Goal: Task Accomplishment & Management: Manage account settings

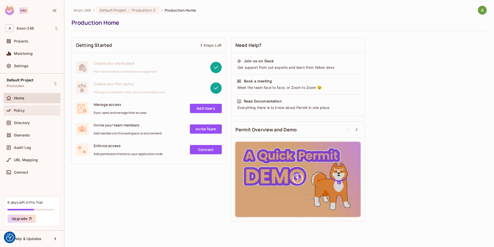
click at [32, 108] on div "Policy" at bounding box center [32, 110] width 53 height 6
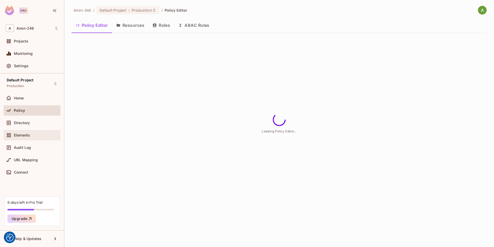
click at [33, 137] on div "Elements" at bounding box center [32, 135] width 53 height 6
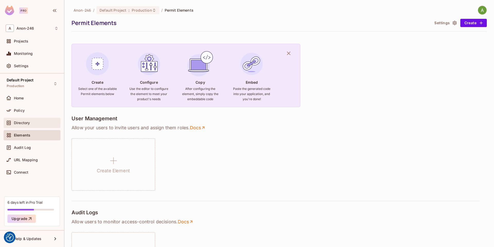
click at [32, 126] on div "Directory" at bounding box center [32, 123] width 53 height 6
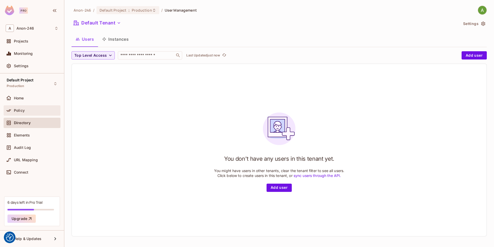
click at [39, 112] on div "Policy" at bounding box center [36, 110] width 45 height 4
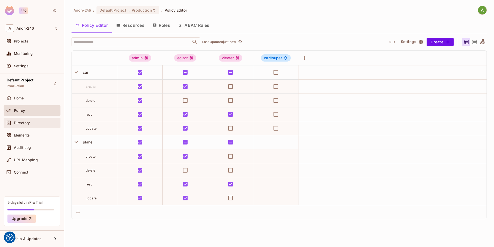
click at [45, 124] on div "Directory" at bounding box center [36, 123] width 45 height 4
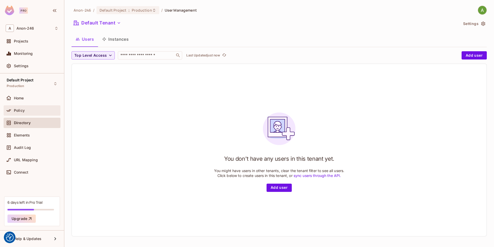
click at [41, 111] on div "Policy" at bounding box center [36, 110] width 45 height 4
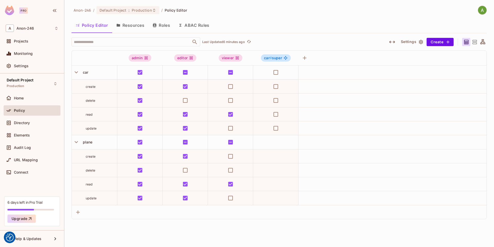
click at [138, 25] on button "Resources" at bounding box center [130, 25] width 36 height 13
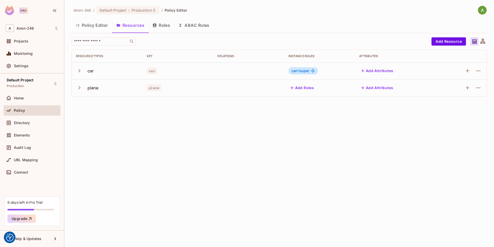
click at [94, 27] on button "Policy Editor" at bounding box center [92, 25] width 41 height 13
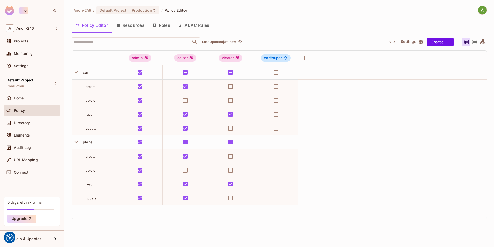
click at [310, 27] on div "Policy Editor Resources Roles ABAC Rules" at bounding box center [279, 25] width 415 height 13
click at [135, 26] on button "Resources" at bounding box center [130, 25] width 36 height 13
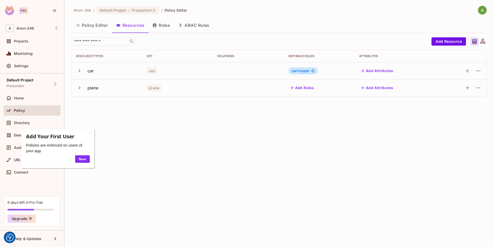
click at [100, 27] on button "Policy Editor" at bounding box center [92, 25] width 41 height 13
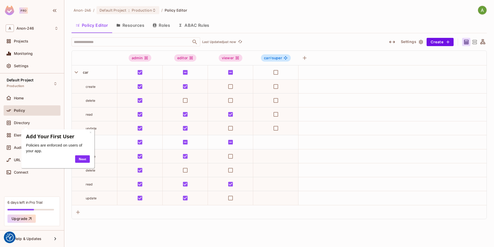
click at [135, 30] on button "Resources" at bounding box center [130, 25] width 36 height 13
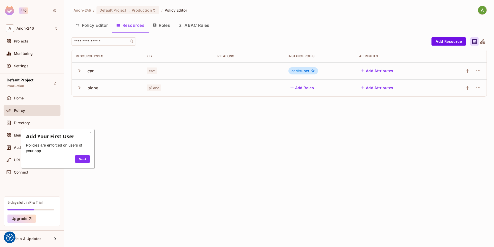
click at [96, 26] on button "Policy Editor" at bounding box center [92, 25] width 41 height 13
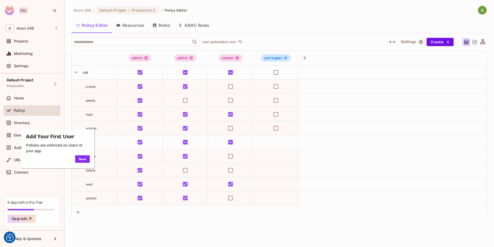
click at [162, 27] on button "Roles" at bounding box center [161, 25] width 26 height 13
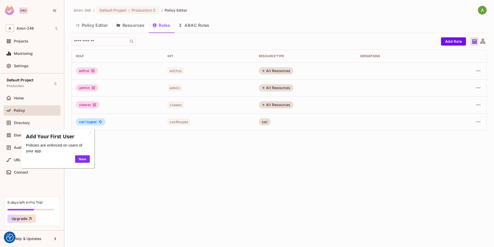
click at [136, 29] on button "Resources" at bounding box center [130, 25] width 36 height 13
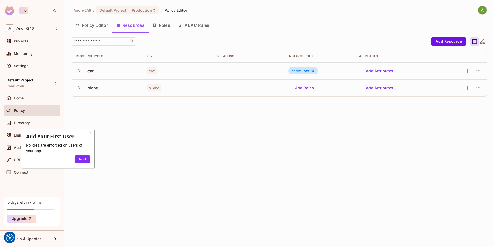
click at [105, 27] on button "Policy Editor" at bounding box center [92, 25] width 41 height 13
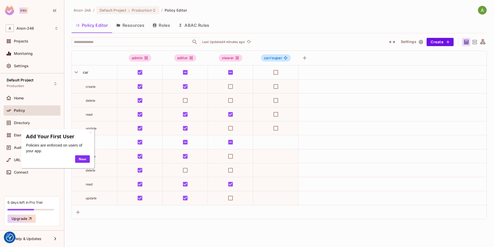
click at [163, 23] on button "Roles" at bounding box center [161, 25] width 26 height 13
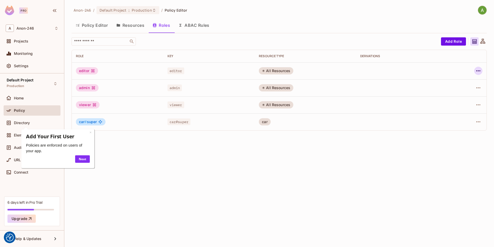
click at [482, 70] on button "button" at bounding box center [478, 71] width 8 height 8
click at [473, 79] on li "Edit Role" at bounding box center [456, 82] width 46 height 11
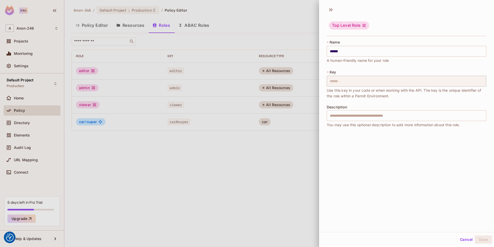
click at [230, 173] on div at bounding box center [247, 123] width 494 height 247
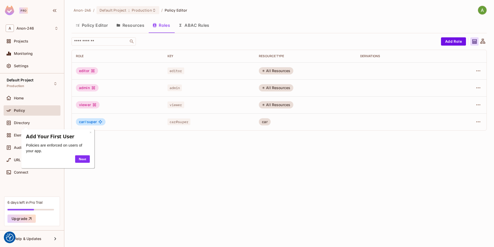
click at [95, 26] on button "Policy Editor" at bounding box center [92, 25] width 41 height 13
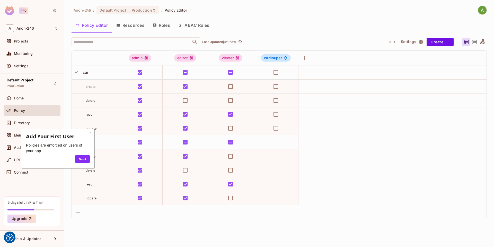
click at [200, 28] on button "ABAC Rules" at bounding box center [193, 25] width 39 height 13
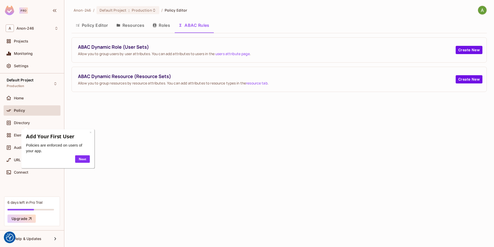
click at [166, 25] on button "Roles" at bounding box center [161, 25] width 26 height 13
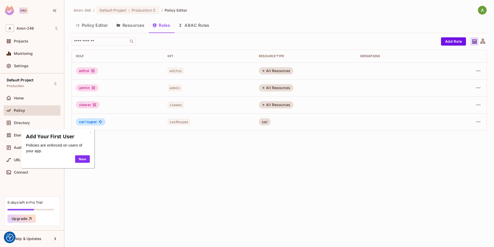
click at [95, 27] on button "Policy Editor" at bounding box center [92, 25] width 41 height 13
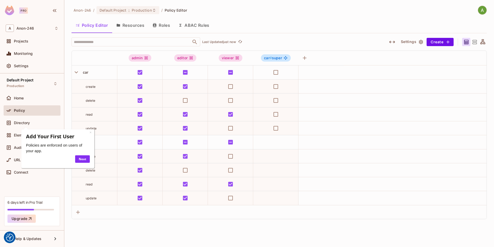
click at [264, 24] on div "Policy Editor Resources Roles ABAC Rules" at bounding box center [279, 25] width 415 height 13
click at [129, 25] on button "Resources" at bounding box center [130, 25] width 36 height 13
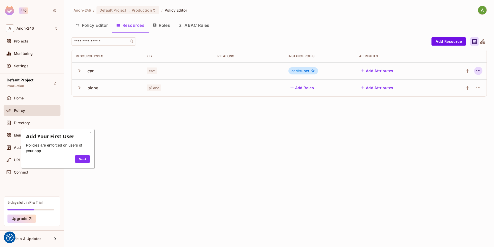
click at [482, 70] on button "button" at bounding box center [478, 71] width 8 height 8
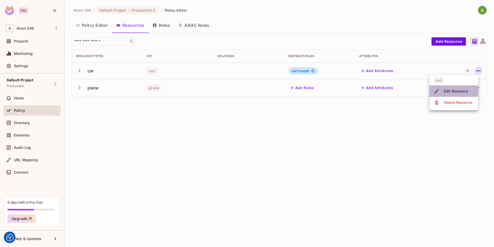
click at [461, 93] on div "Edit Resource" at bounding box center [456, 91] width 24 height 5
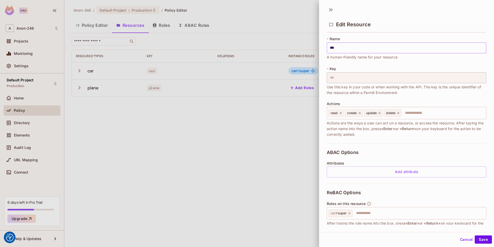
click at [353, 49] on input "***" at bounding box center [407, 47] width 160 height 11
click at [355, 48] on input "***" at bounding box center [407, 47] width 160 height 11
click at [259, 147] on div at bounding box center [247, 123] width 494 height 247
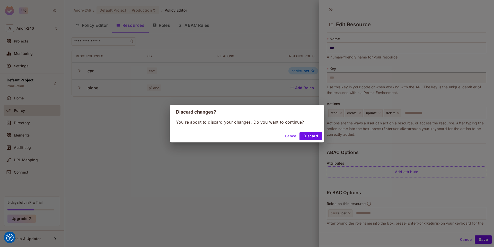
drag, startPoint x: 314, startPoint y: 137, endPoint x: 273, endPoint y: 128, distance: 42.0
click at [314, 137] on button "Discard" at bounding box center [311, 136] width 23 height 8
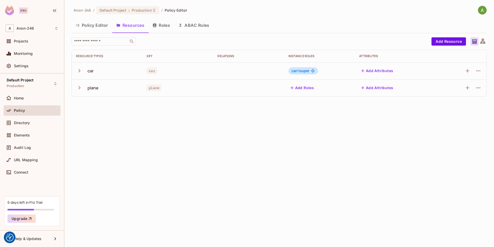
click at [209, 120] on div "Anon-246 / Default Project : Production / Policy Editor Policy Editor Resources…" at bounding box center [279, 123] width 430 height 247
click at [159, 23] on button "Roles" at bounding box center [161, 25] width 26 height 13
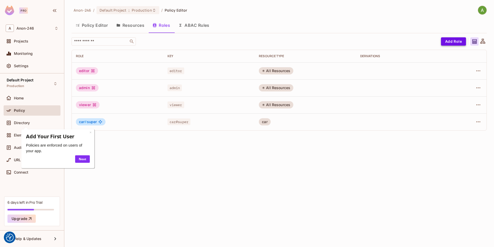
click at [451, 40] on button "Add Role" at bounding box center [453, 41] width 25 height 8
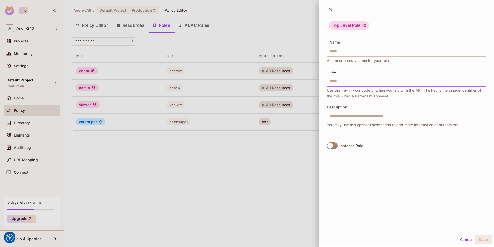
click at [359, 81] on input "text" at bounding box center [407, 81] width 160 height 11
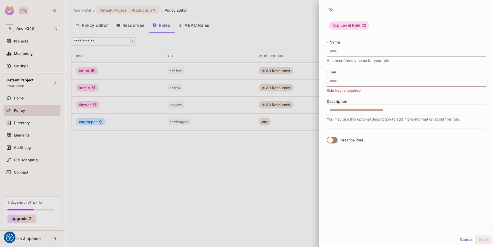
click at [144, 174] on div at bounding box center [247, 123] width 494 height 247
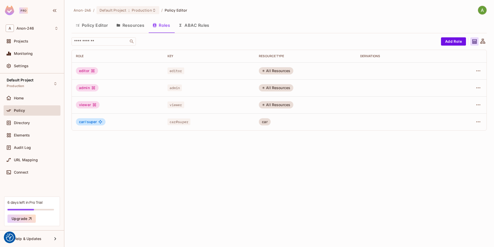
click at [135, 28] on button "Resources" at bounding box center [130, 25] width 36 height 13
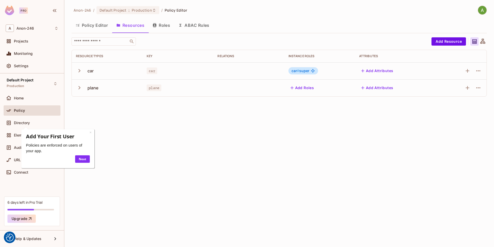
click at [135, 26] on button "Resources" at bounding box center [130, 25] width 36 height 13
drag, startPoint x: 135, startPoint y: 26, endPoint x: 141, endPoint y: 25, distance: 6.5
click at [141, 25] on button "Resources" at bounding box center [130, 25] width 36 height 13
click at [331, 9] on div "Anon-246 / Default Project : Production / Policy Editor" at bounding box center [279, 10] width 415 height 9
click at [432, 15] on div "Anon-246 / Default Project : Production / Policy Editor Policy Editor Resources…" at bounding box center [279, 53] width 415 height 95
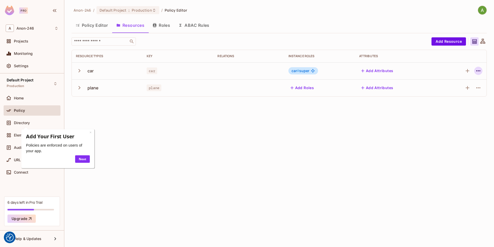
click at [477, 72] on icon "button" at bounding box center [478, 71] width 6 height 6
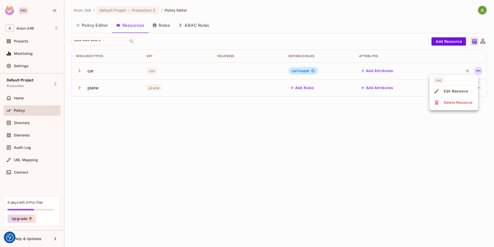
click at [315, 159] on div at bounding box center [247, 123] width 494 height 247
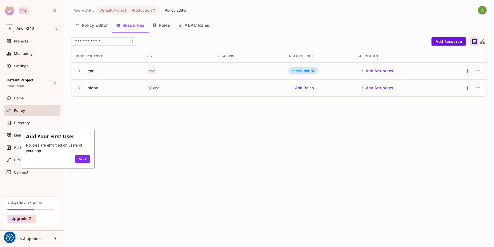
click at [79, 72] on icon "button" at bounding box center [79, 70] width 7 height 7
click at [79, 71] on icon "button" at bounding box center [79, 71] width 3 height 2
click at [308, 147] on div "Anon-246 / Default Project : Production / Policy Editor Policy Editor Resources…" at bounding box center [279, 123] width 430 height 247
click at [252, 163] on div "Anon-246 / Default Project : Production / Policy Editor Policy Editor Resources…" at bounding box center [279, 123] width 430 height 247
click at [298, 155] on div "Anon-246 / Default Project : Production / Policy Editor Policy Editor Resources…" at bounding box center [279, 123] width 430 height 247
